Goal: Find specific page/section: Find specific page/section

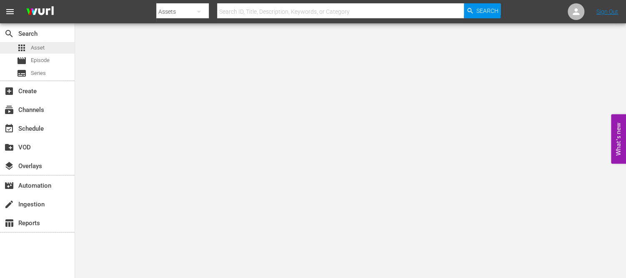
click at [37, 48] on span "Asset" at bounding box center [38, 48] width 14 height 8
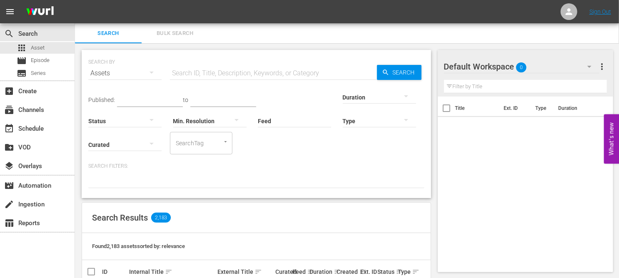
click at [243, 74] on input "text" at bounding box center [273, 73] width 207 height 20
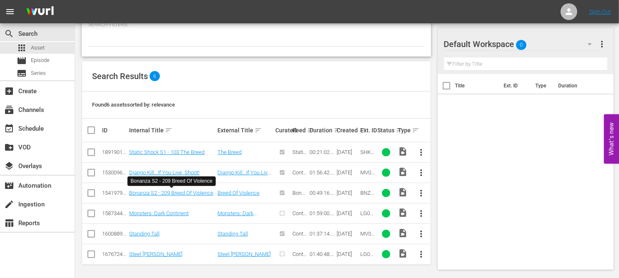
scroll to position [142, 0]
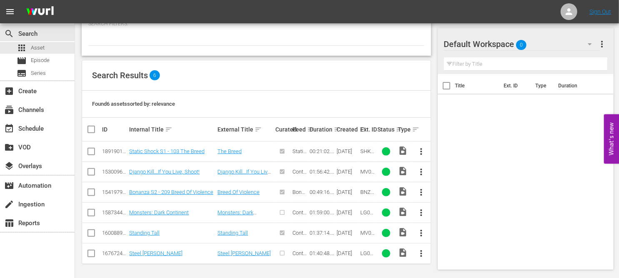
type input "breed"
click at [186, 150] on link "Static Shock S1 - 103 The Breed" at bounding box center [166, 151] width 75 height 6
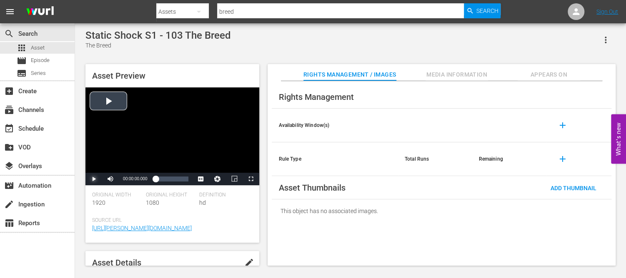
click at [94, 179] on span "Video Player" at bounding box center [94, 179] width 0 height 0
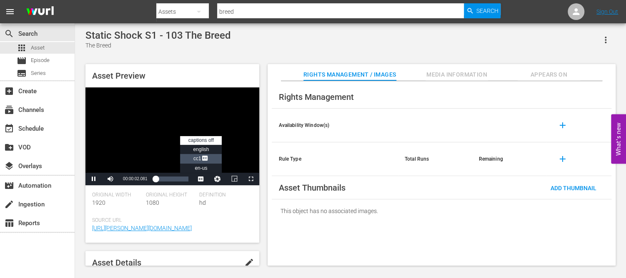
click at [203, 160] on span "Video Player" at bounding box center [204, 159] width 7 height 8
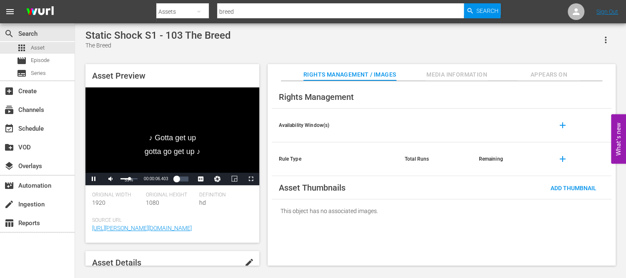
drag, startPoint x: 136, startPoint y: 178, endPoint x: 129, endPoint y: 179, distance: 7.2
click at [129, 179] on div "Volume Level" at bounding box center [124, 178] width 9 height 1
click at [165, 180] on div "Loaded : 8.56% 00:06:07.707 00:00:47.886" at bounding box center [171, 179] width 33 height 8
click at [127, 179] on div "Volume Level" at bounding box center [123, 178] width 7 height 1
click at [178, 178] on div "Loaded : 40.42% 00:14:39.300 00:07:31.134" at bounding box center [171, 179] width 33 height 8
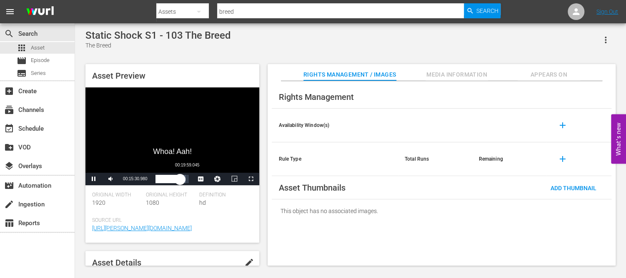
click at [187, 180] on div "00:19:59.045" at bounding box center [187, 179] width 0 height 8
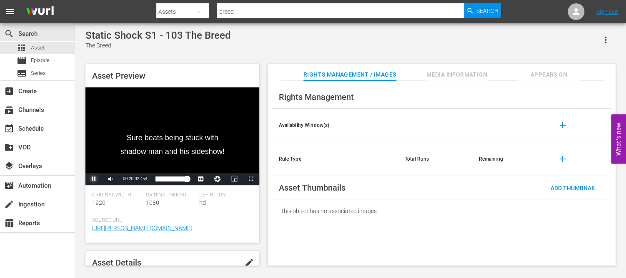
click at [94, 179] on span "Video Player" at bounding box center [94, 179] width 0 height 0
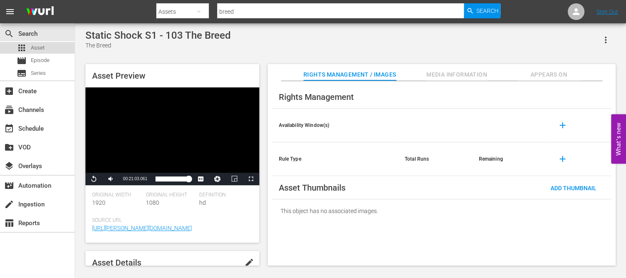
click at [48, 44] on div "apps Asset" at bounding box center [37, 48] width 75 height 12
